Goal: Information Seeking & Learning: Check status

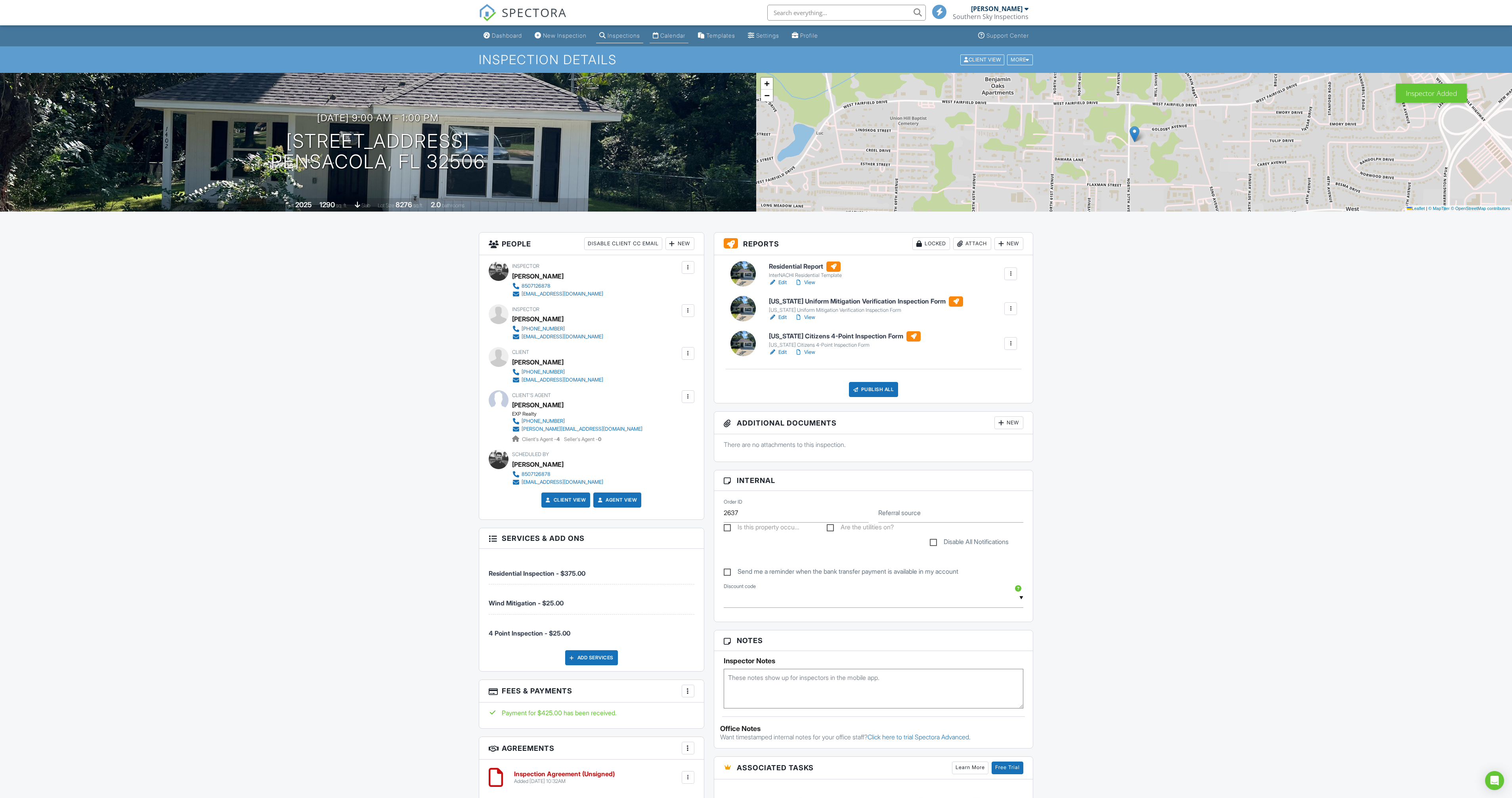
click at [669, 37] on div "Calendar" at bounding box center [673, 35] width 25 height 6
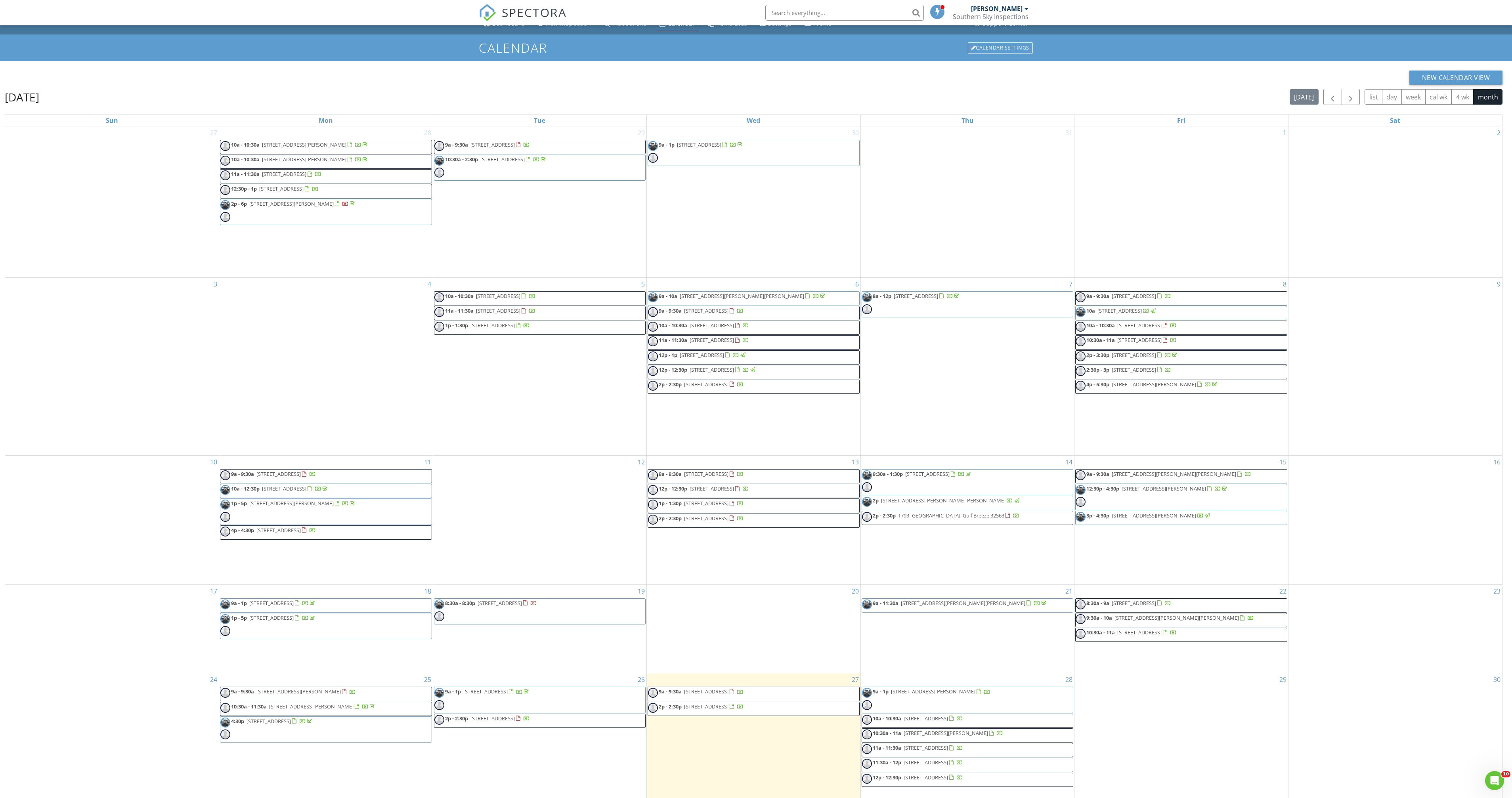
scroll to position [105, 0]
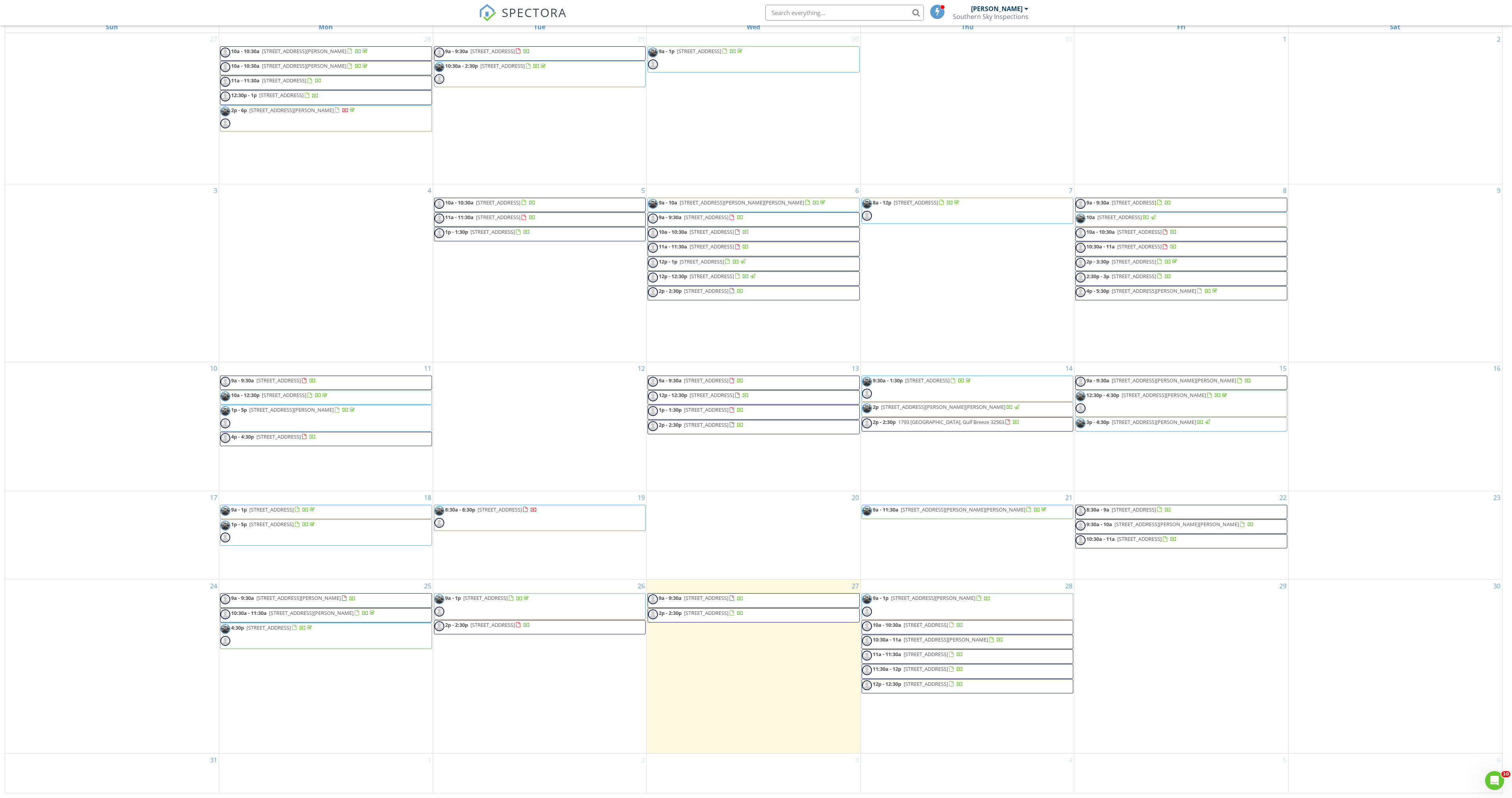
click at [493, 506] on span "199 Spring Run Dr , Fairhope 36532" at bounding box center [499, 509] width 44 height 7
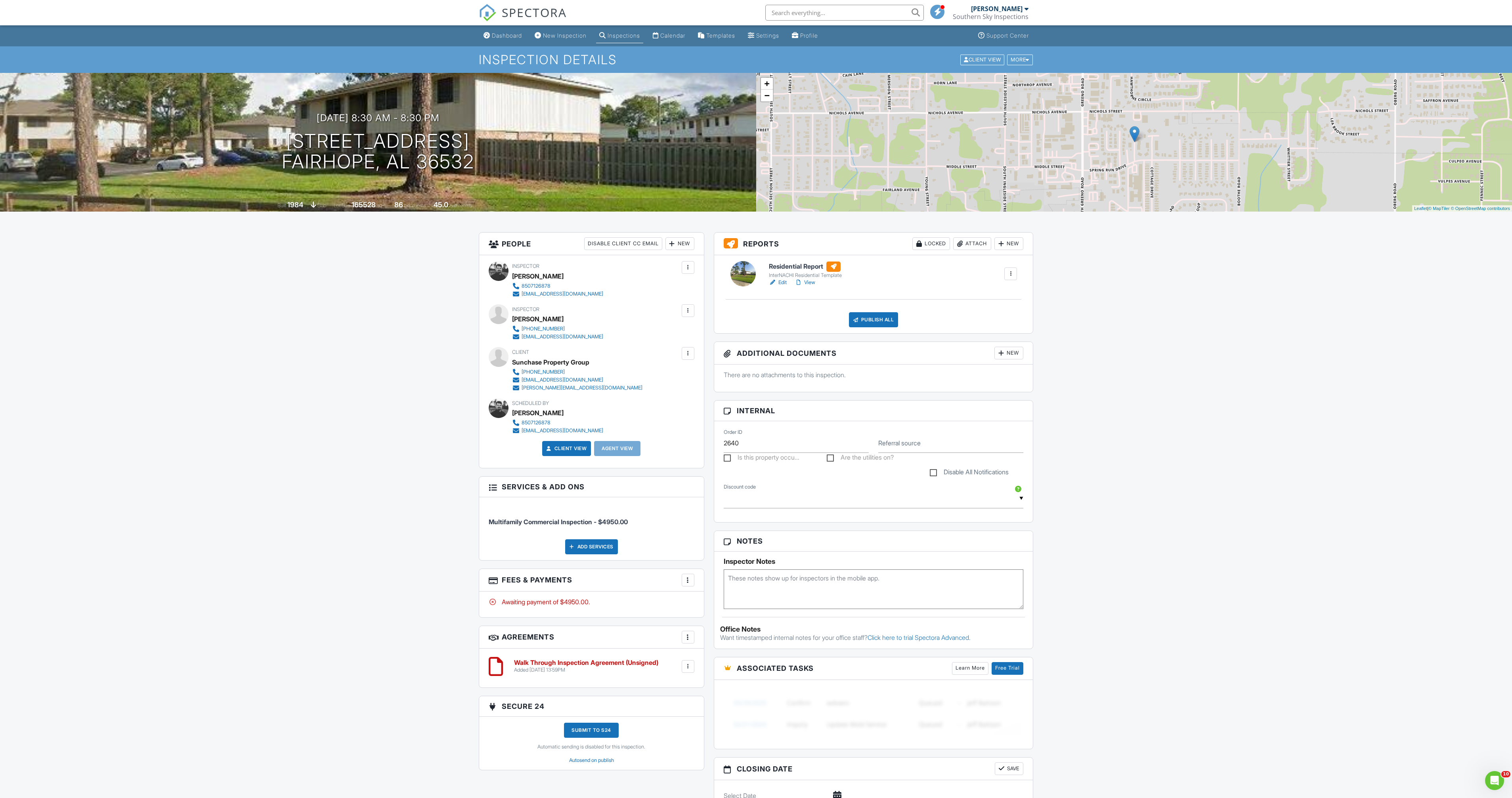
click at [856, 12] on input "text" at bounding box center [844, 12] width 159 height 16
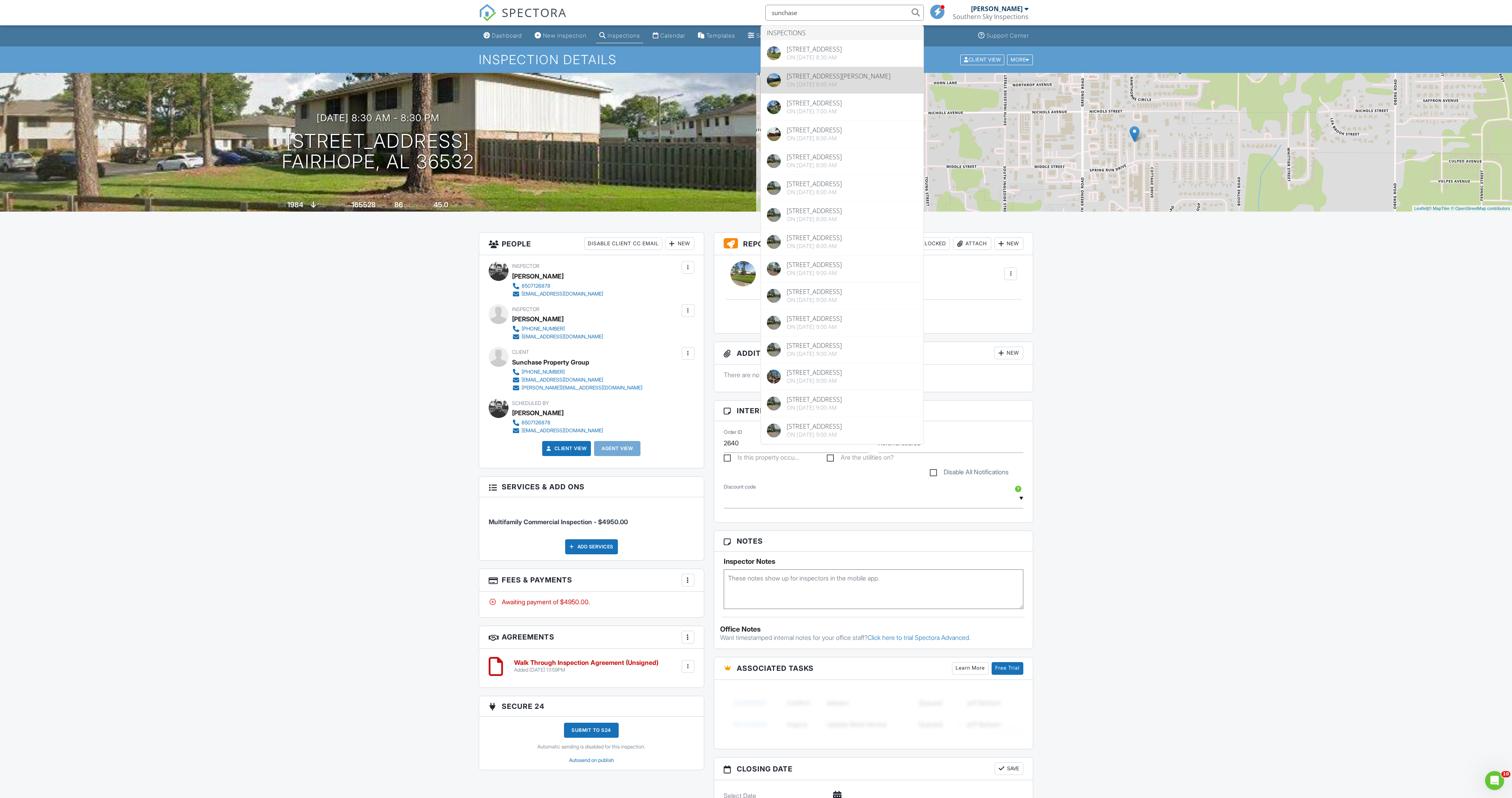
type input "sunchase"
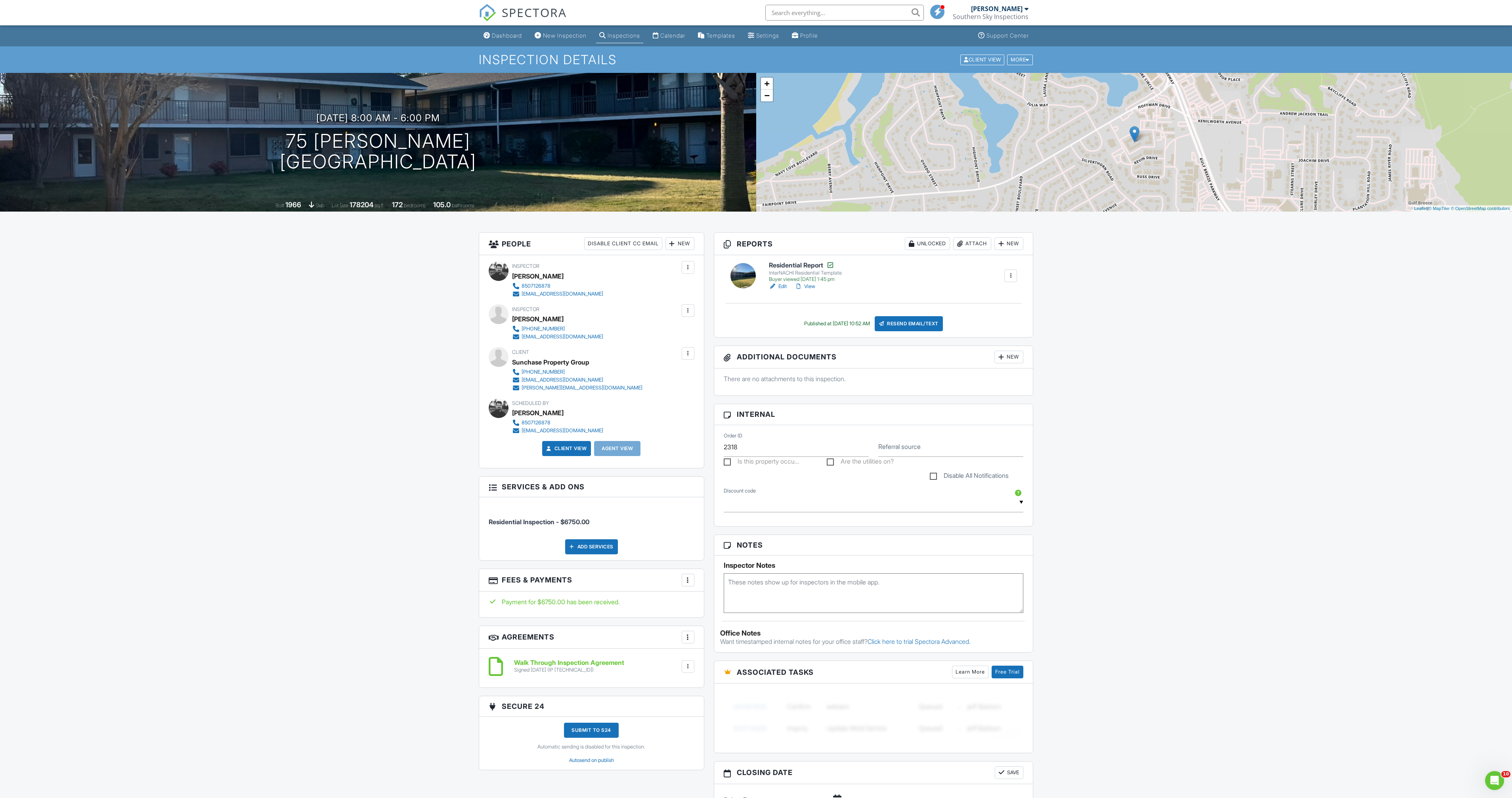
click at [814, 286] on link "View" at bounding box center [805, 286] width 21 height 8
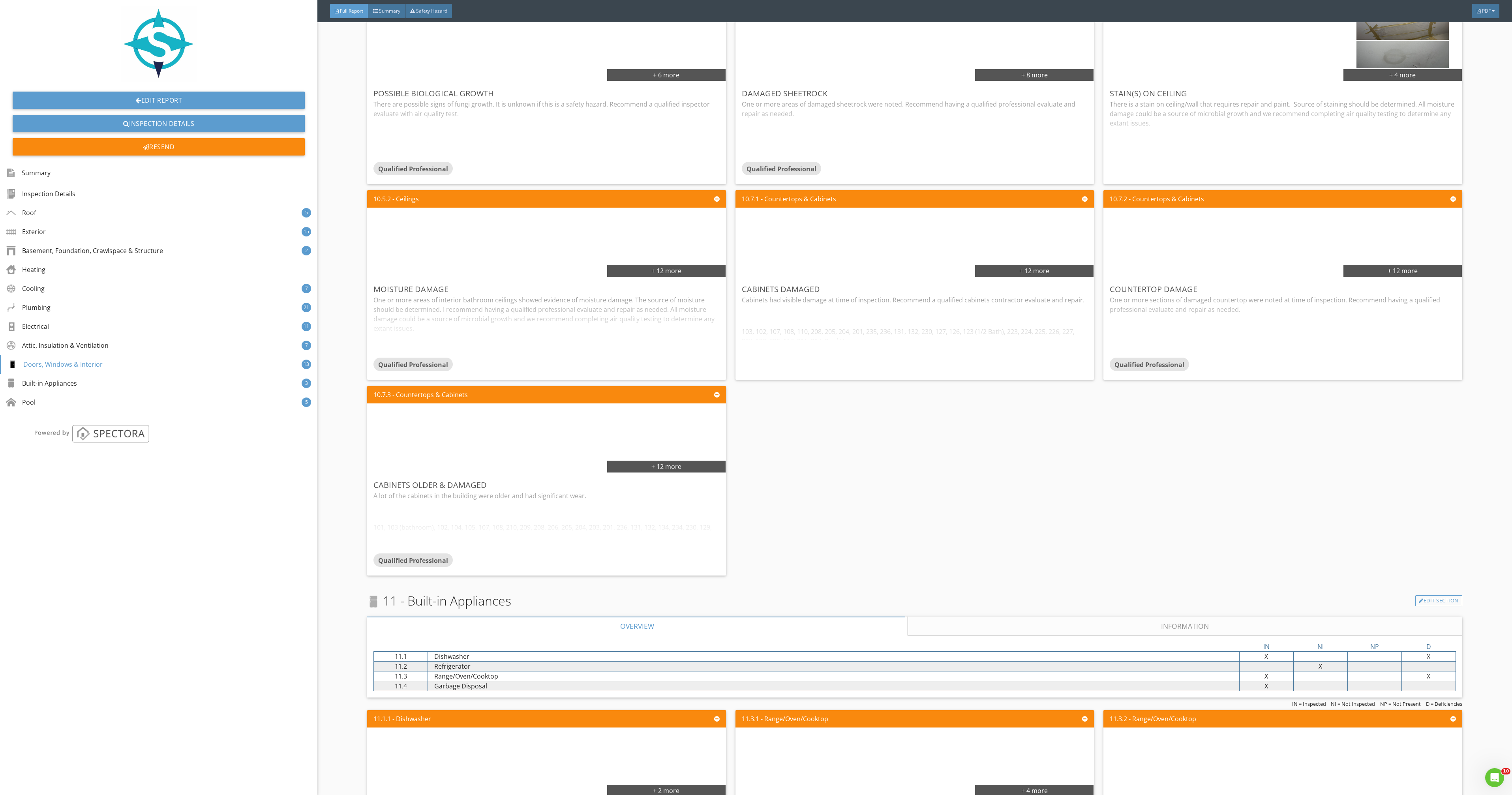
scroll to position [6976, 0]
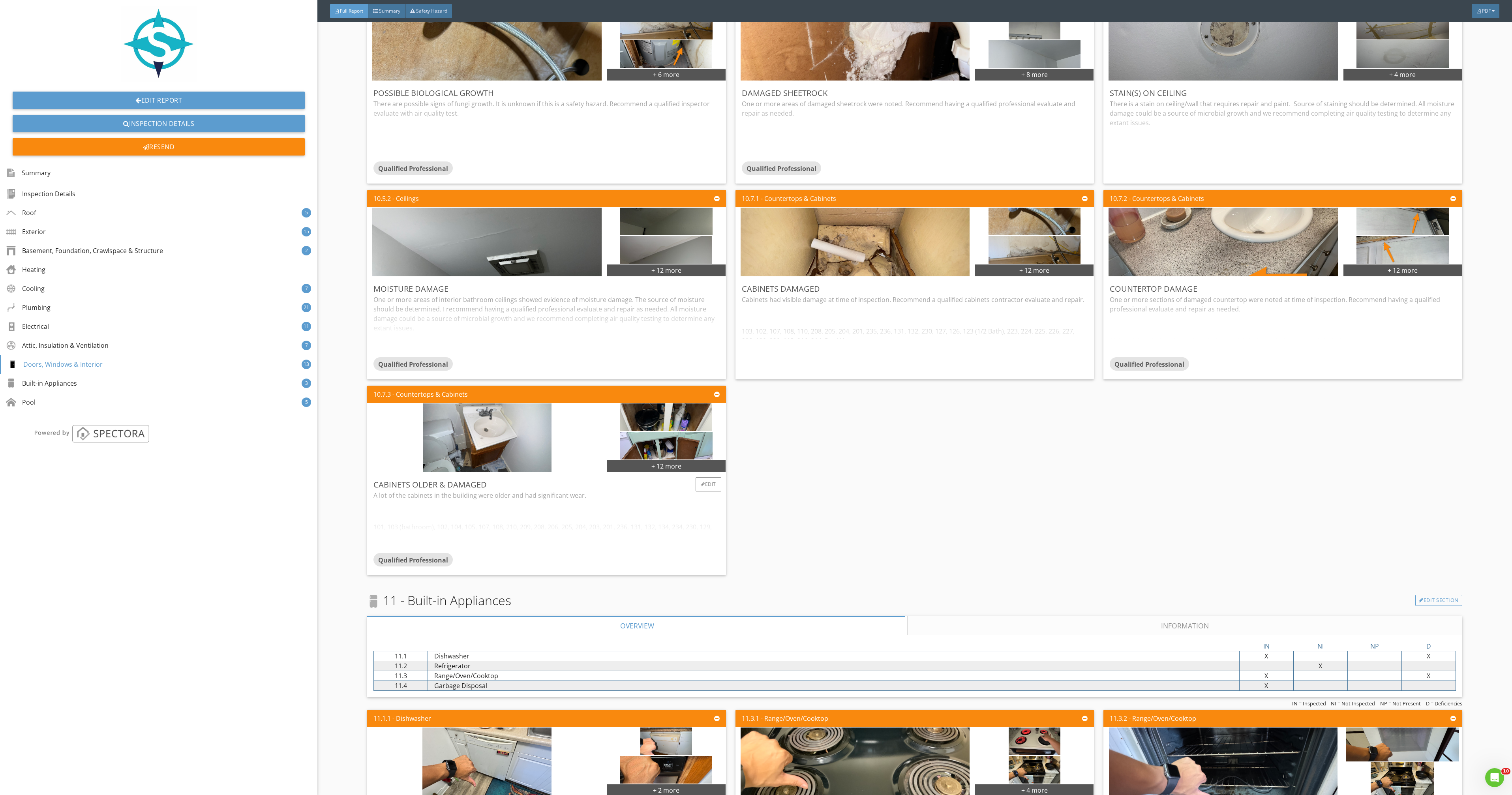
click at [417, 506] on div "A lot of the cabinets in the building were older and had significant wear. 101,…" at bounding box center [546, 522] width 346 height 62
